Goal: Task Accomplishment & Management: Manage account settings

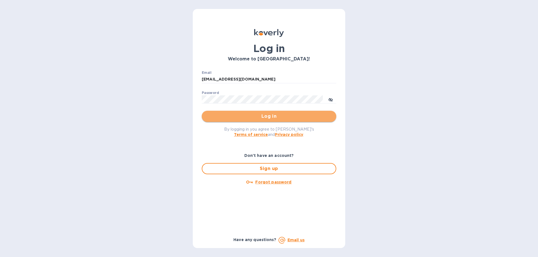
click at [275, 118] on span "Log in" at bounding box center [268, 116] width 125 height 7
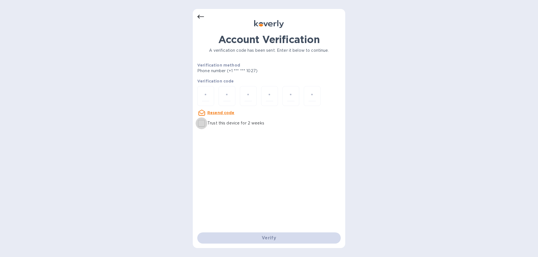
click at [202, 123] on input "Trust this device for 2 weeks" at bounding box center [202, 124] width 12 height 12
checkbox input "true"
click at [208, 95] on input "number" at bounding box center [205, 96] width 7 height 10
type input "3"
type input "6"
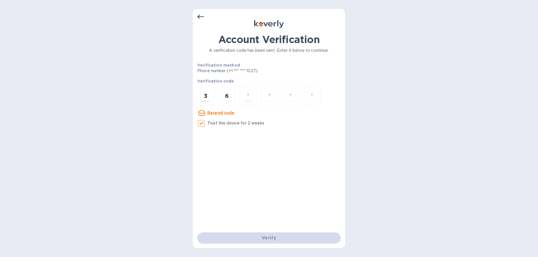
type input "5"
type input "4"
type input "9"
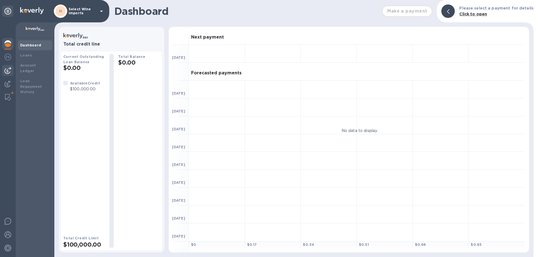
click at [7, 69] on img at bounding box center [7, 70] width 7 height 7
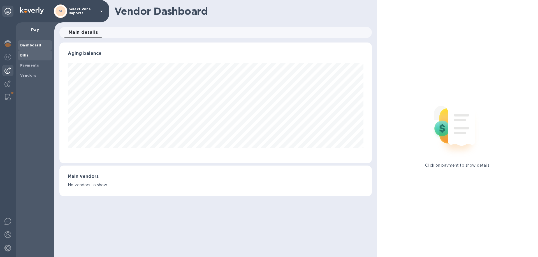
scroll to position [121, 312]
click at [24, 54] on b "Bills" at bounding box center [24, 55] width 8 height 4
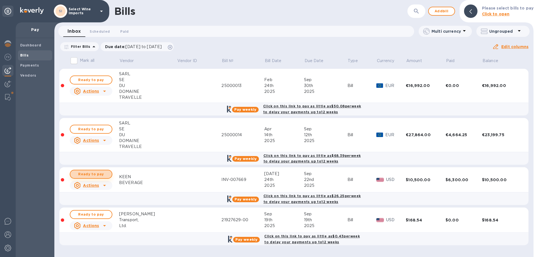
click at [100, 176] on span "Ready to pay" at bounding box center [91, 174] width 32 height 7
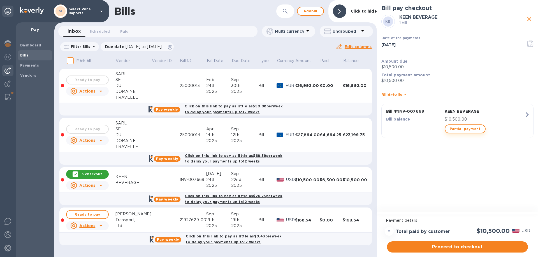
click at [464, 129] on span "Partial payment" at bounding box center [465, 129] width 31 height 7
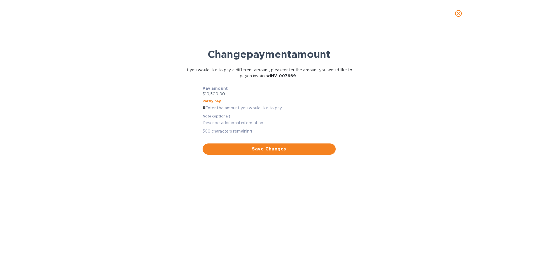
click at [227, 106] on input "text" at bounding box center [270, 108] width 131 height 8
type input "2,100"
click at [269, 150] on span "Save Changes" at bounding box center [269, 149] width 124 height 7
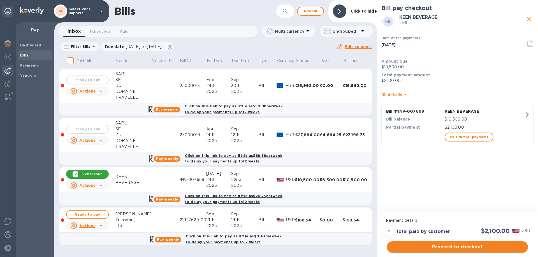
click at [456, 245] on span "Proceed to checkout" at bounding box center [457, 247] width 132 height 7
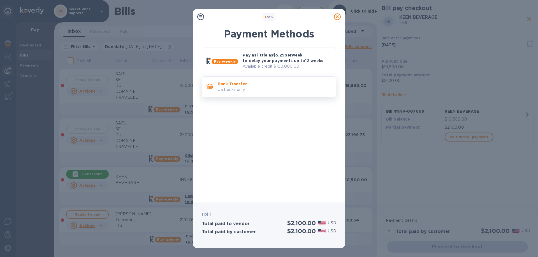
click at [228, 82] on p "Bank Transfer" at bounding box center [275, 84] width 114 height 6
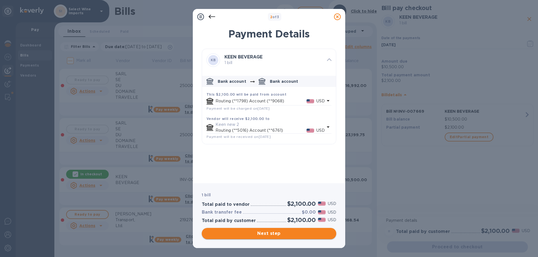
click at [266, 231] on span "Next step" at bounding box center [268, 234] width 125 height 7
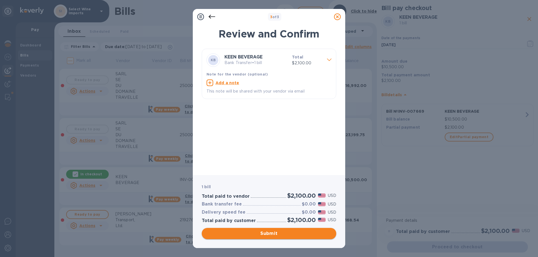
click at [270, 231] on span "Submit" at bounding box center [268, 234] width 125 height 7
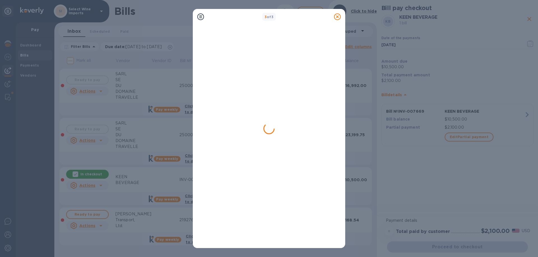
click at [337, 18] on icon at bounding box center [337, 16] width 7 height 7
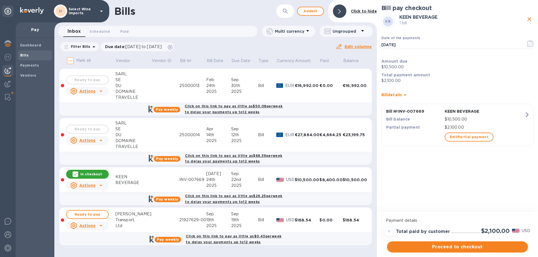
click at [528, 19] on icon "close" at bounding box center [529, 19] width 7 height 7
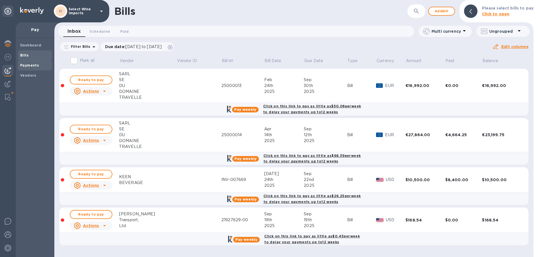
click at [28, 64] on b "Payments" at bounding box center [29, 65] width 19 height 4
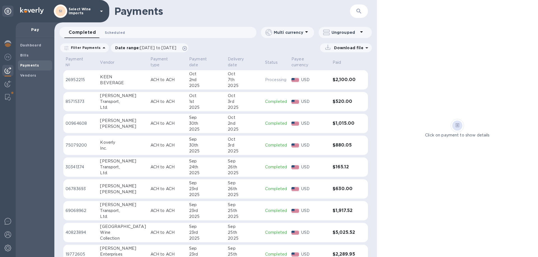
click at [114, 31] on span "Scheduled 0" at bounding box center [115, 33] width 20 height 6
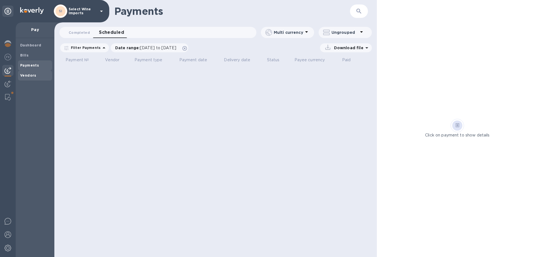
click at [26, 75] on b "Vendors" at bounding box center [28, 75] width 16 height 4
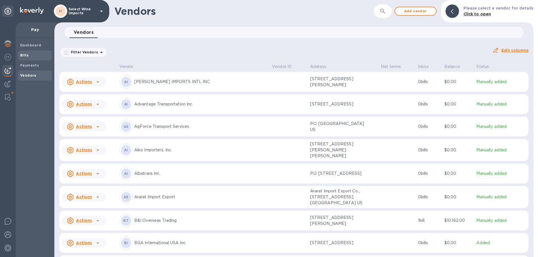
click at [26, 55] on b "Bills" at bounding box center [24, 55] width 8 height 4
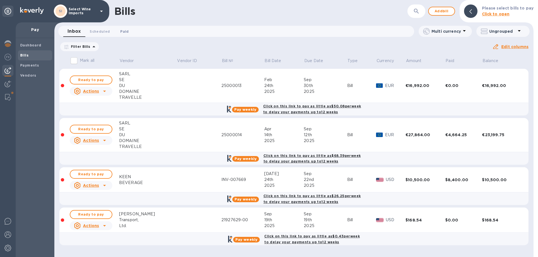
click at [127, 30] on span "Paid 0" at bounding box center [124, 32] width 8 height 6
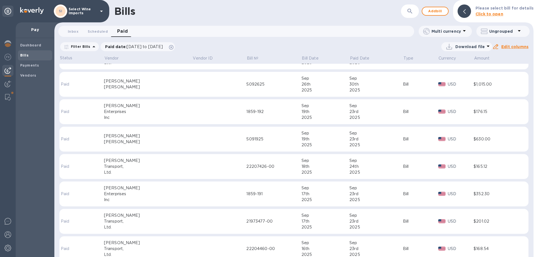
scroll to position [28, 0]
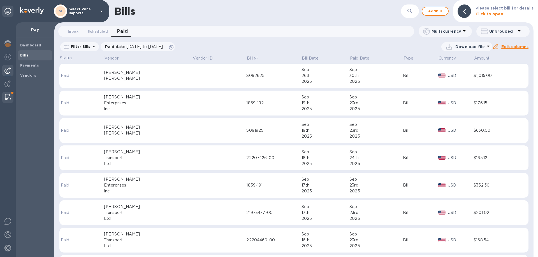
click at [6, 95] on img at bounding box center [8, 97] width 6 height 7
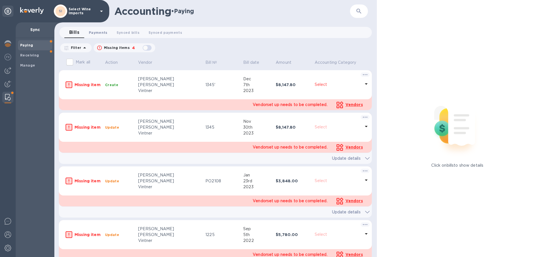
click at [98, 33] on span "Payments 0" at bounding box center [98, 33] width 19 height 6
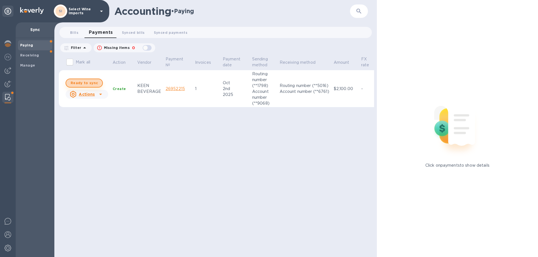
click at [87, 82] on span "Ready to sync" at bounding box center [84, 83] width 27 height 7
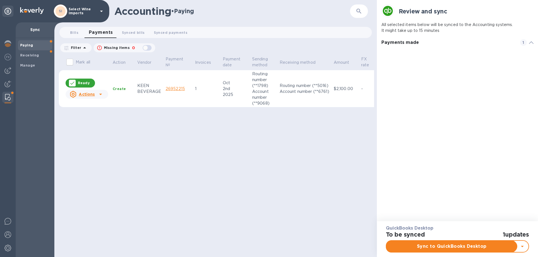
scroll to position [26, 152]
click at [96, 94] on div at bounding box center [100, 94] width 9 height 9
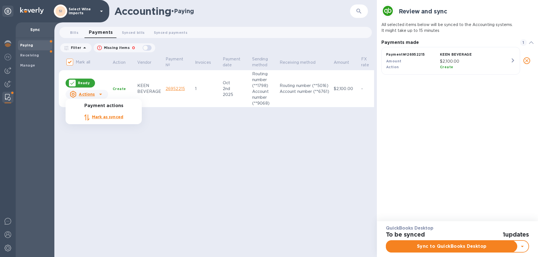
click at [71, 82] on div at bounding box center [269, 128] width 538 height 257
click at [71, 82] on icon at bounding box center [72, 83] width 6 height 6
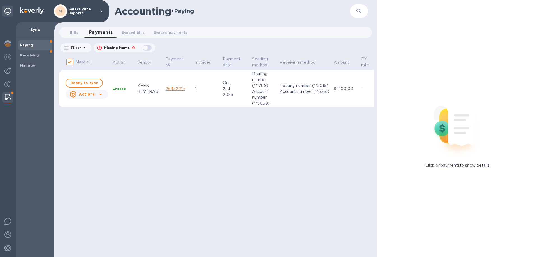
checkbox input "false"
click at [85, 95] on u "Actions" at bounding box center [87, 94] width 16 height 4
click at [103, 117] on b "Mark as synced" at bounding box center [107, 117] width 31 height 4
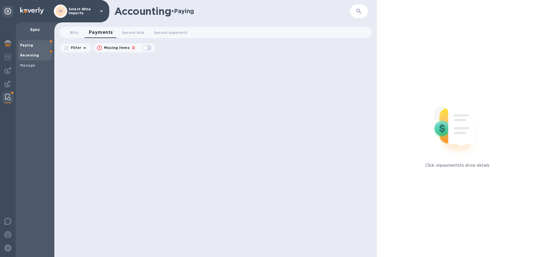
click at [29, 55] on b "Receiving" at bounding box center [29, 55] width 19 height 4
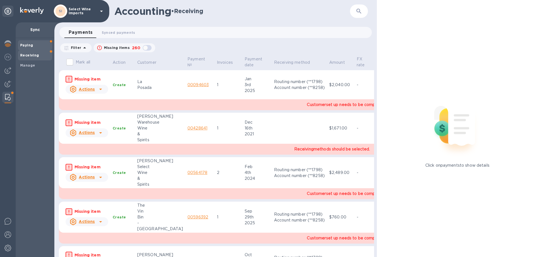
click at [33, 45] on span "Paying" at bounding box center [35, 46] width 30 height 6
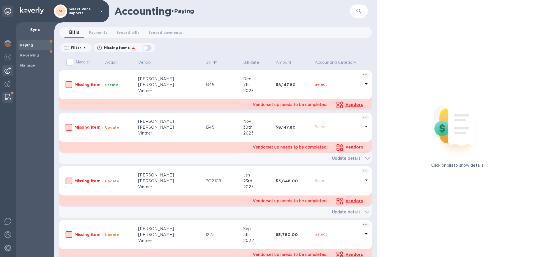
click at [6, 69] on img at bounding box center [7, 70] width 7 height 7
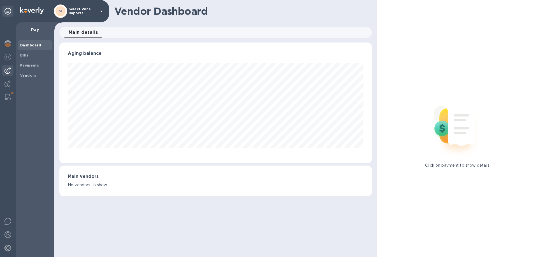
scroll to position [121, 312]
click at [25, 56] on b "Bills" at bounding box center [24, 55] width 8 height 4
